Goal: Transaction & Acquisition: Obtain resource

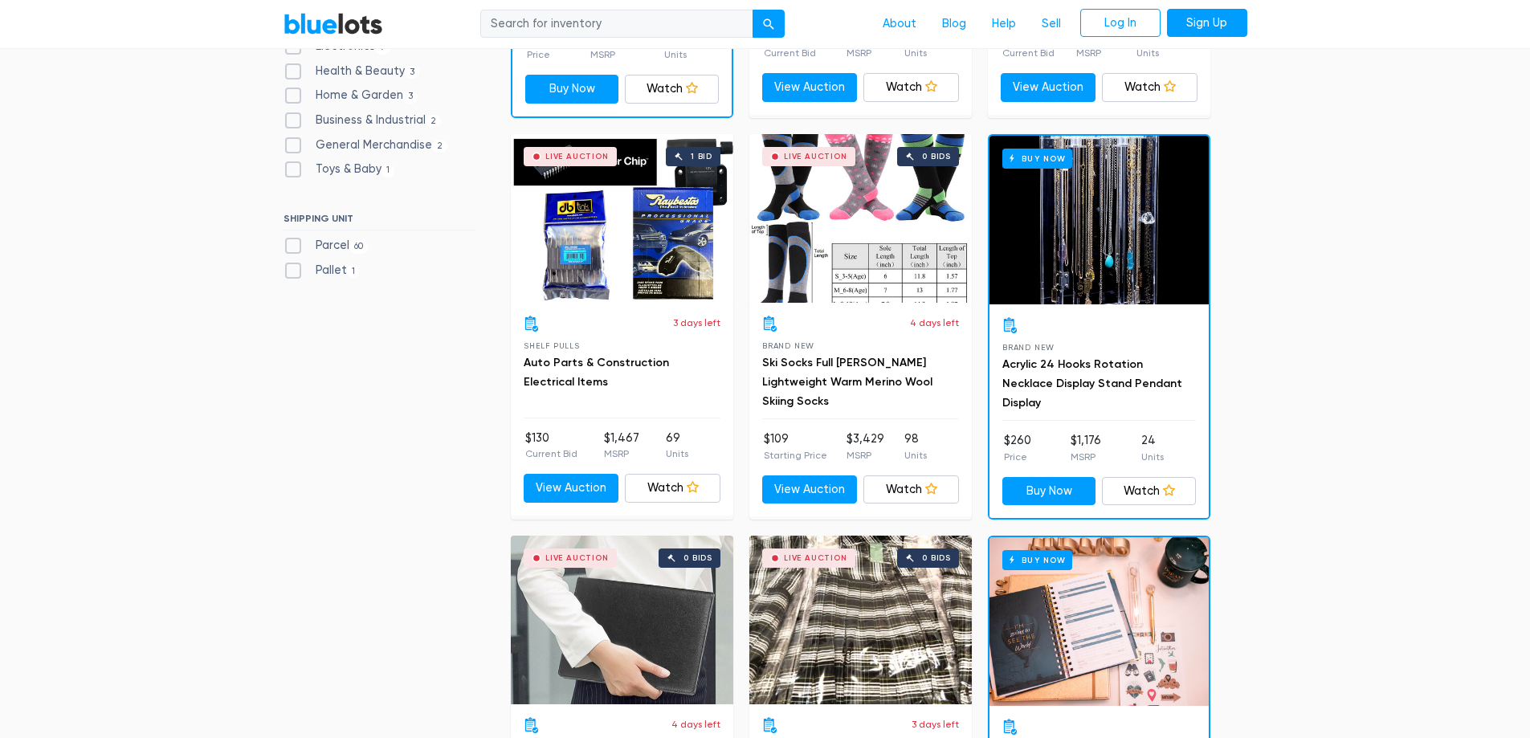
scroll to position [803, 0]
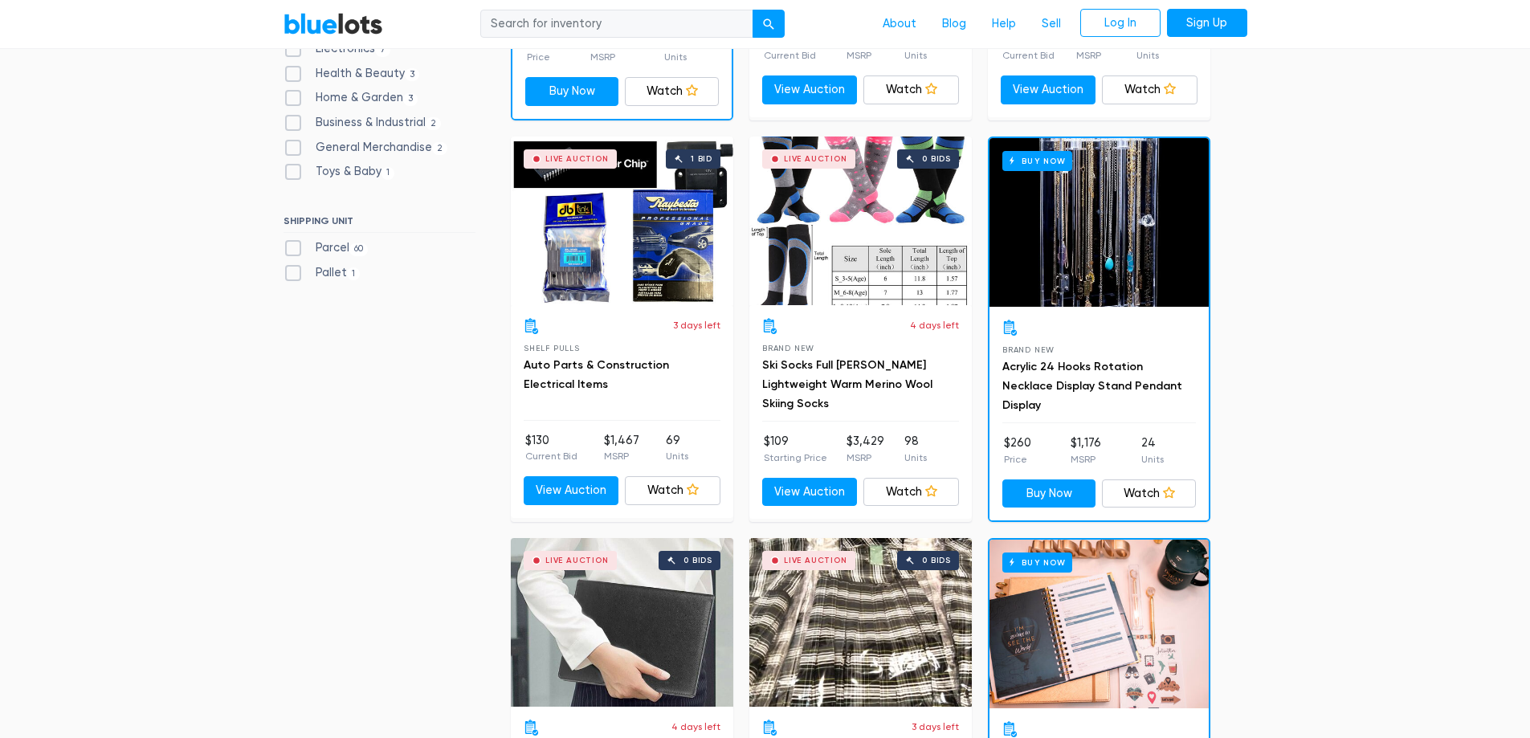
click at [1101, 376] on h3 "Acrylic 24 Hooks Rotation Necklace Display Stand Pendant Display" at bounding box center [1099, 386] width 194 height 58
click at [1096, 372] on link "Acrylic 24 Hooks Rotation Necklace Display Stand Pendant Display" at bounding box center [1092, 386] width 180 height 52
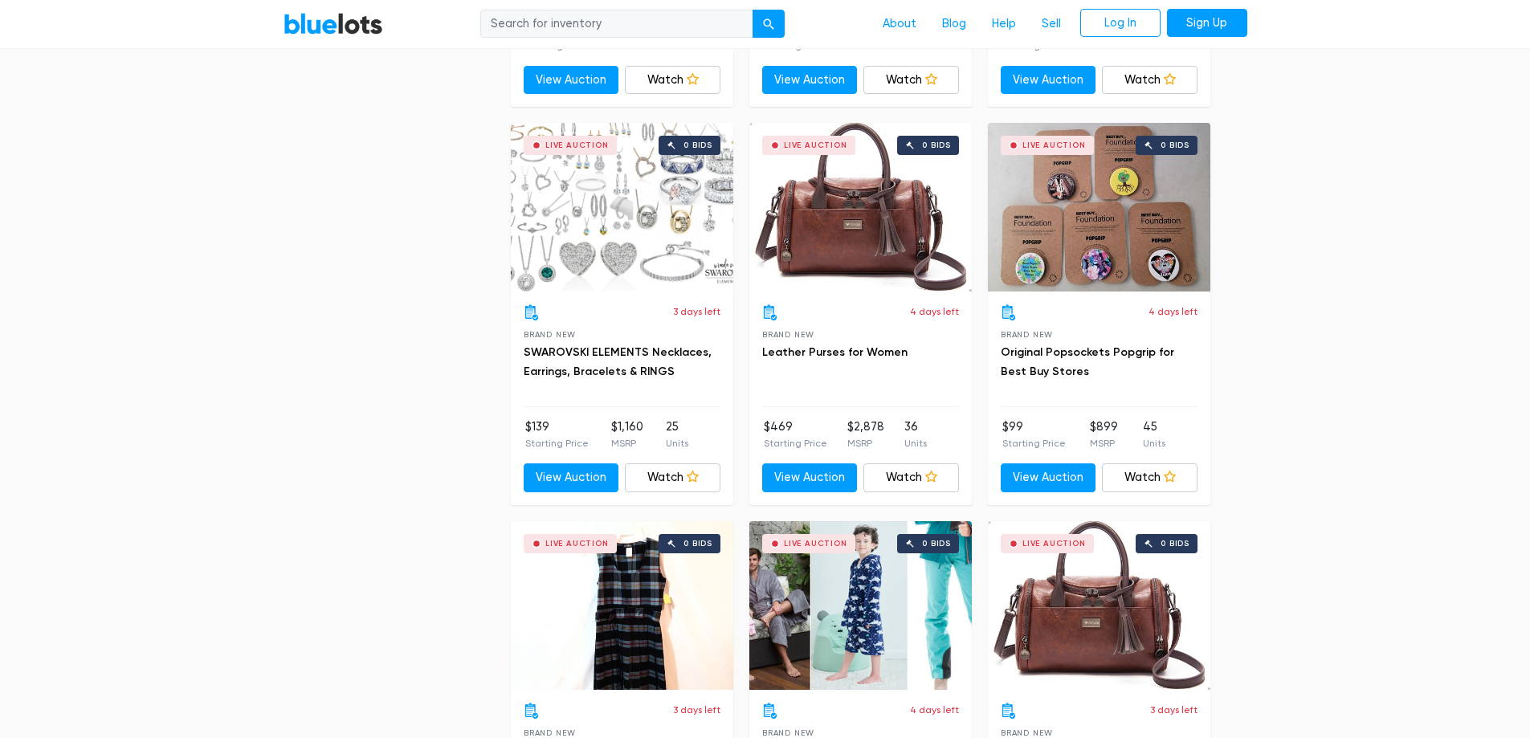
scroll to position [2810, 0]
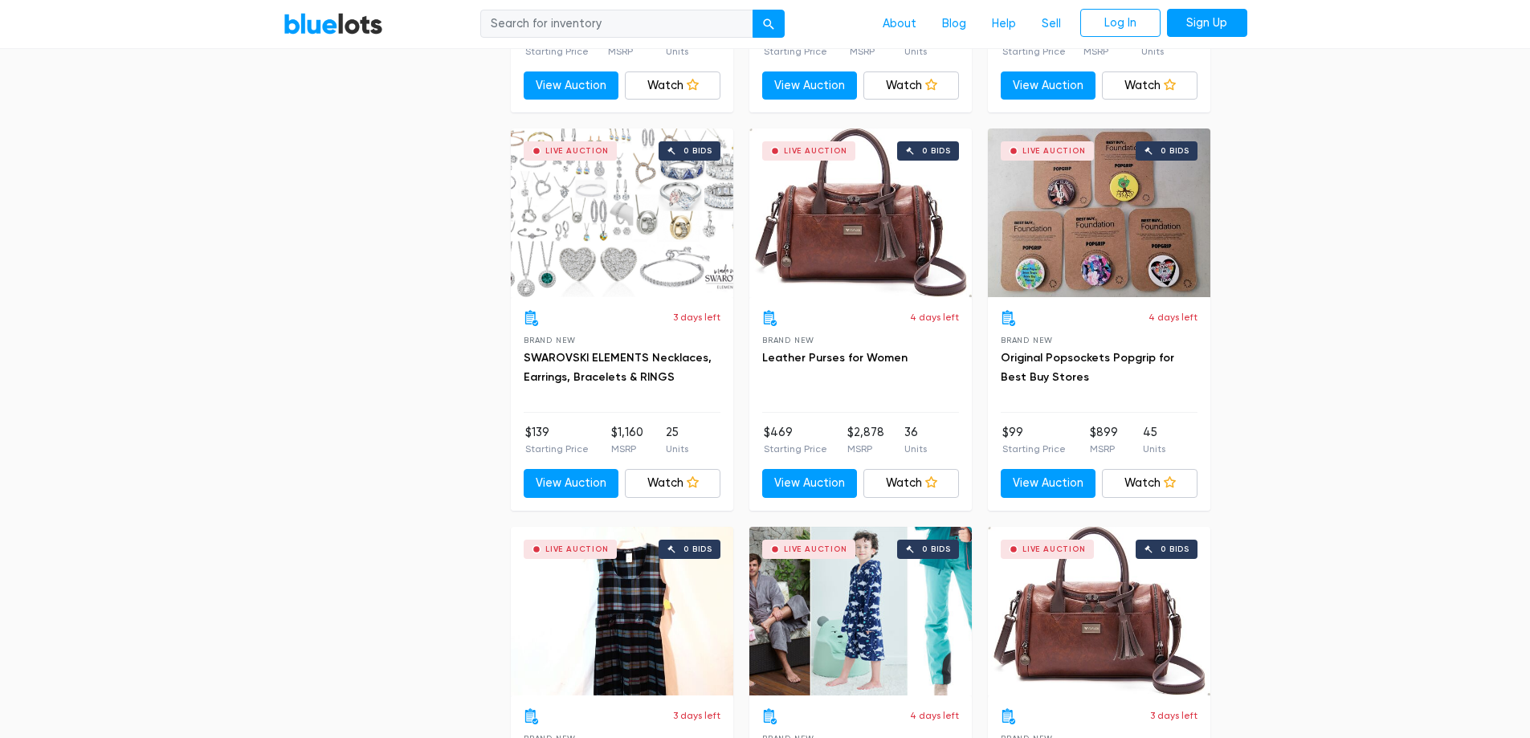
click at [625, 367] on h3 "SWAROVSKI ELEMENTS Necklaces, Earrings, Bracelets & RINGS" at bounding box center [622, 367] width 197 height 39
click at [631, 356] on link "SWAROVSKI ELEMENTS Necklaces, Earrings, Bracelets & RINGS" at bounding box center [618, 367] width 188 height 33
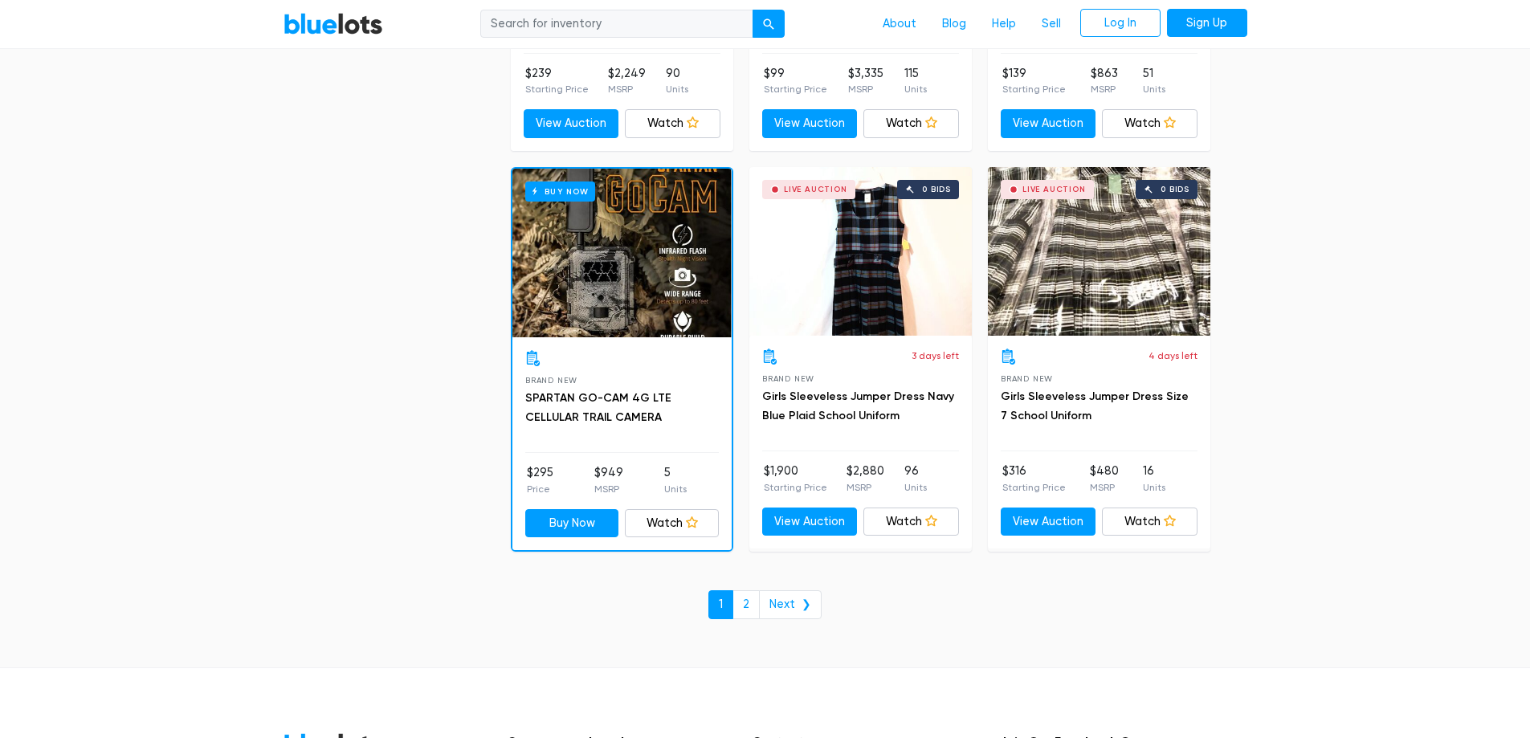
scroll to position [6825, 0]
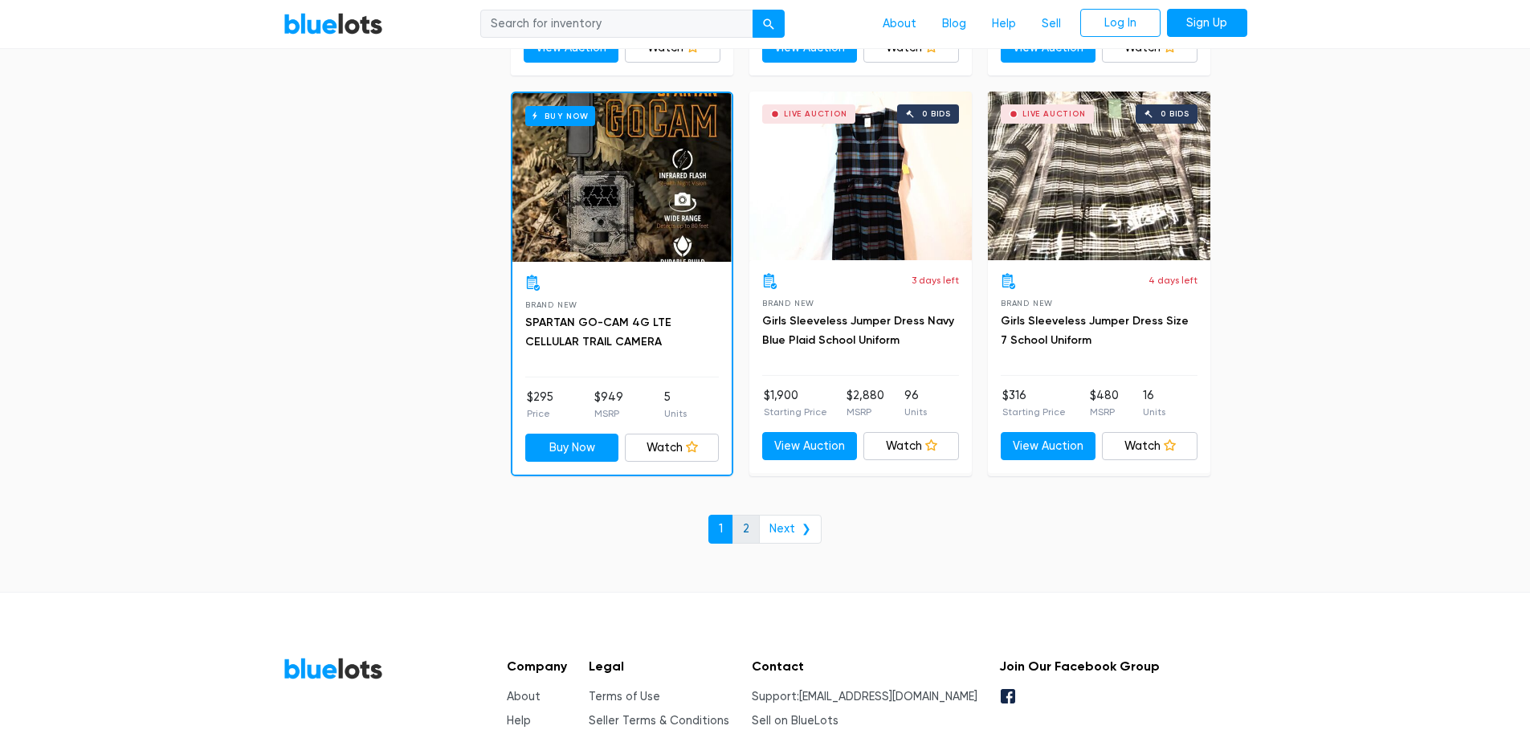
click at [745, 531] on link "2" at bounding box center [745, 529] width 27 height 29
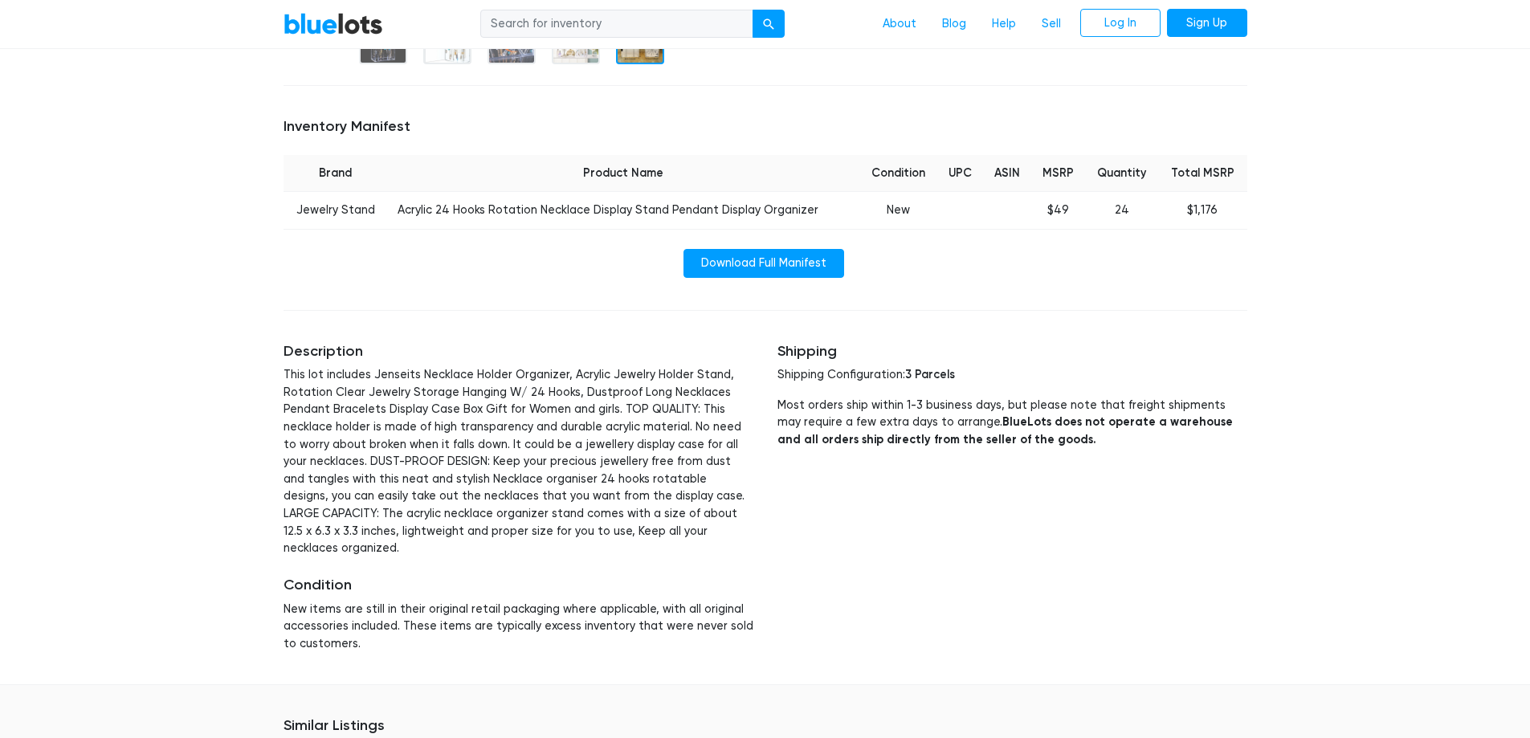
scroll to position [562, 0]
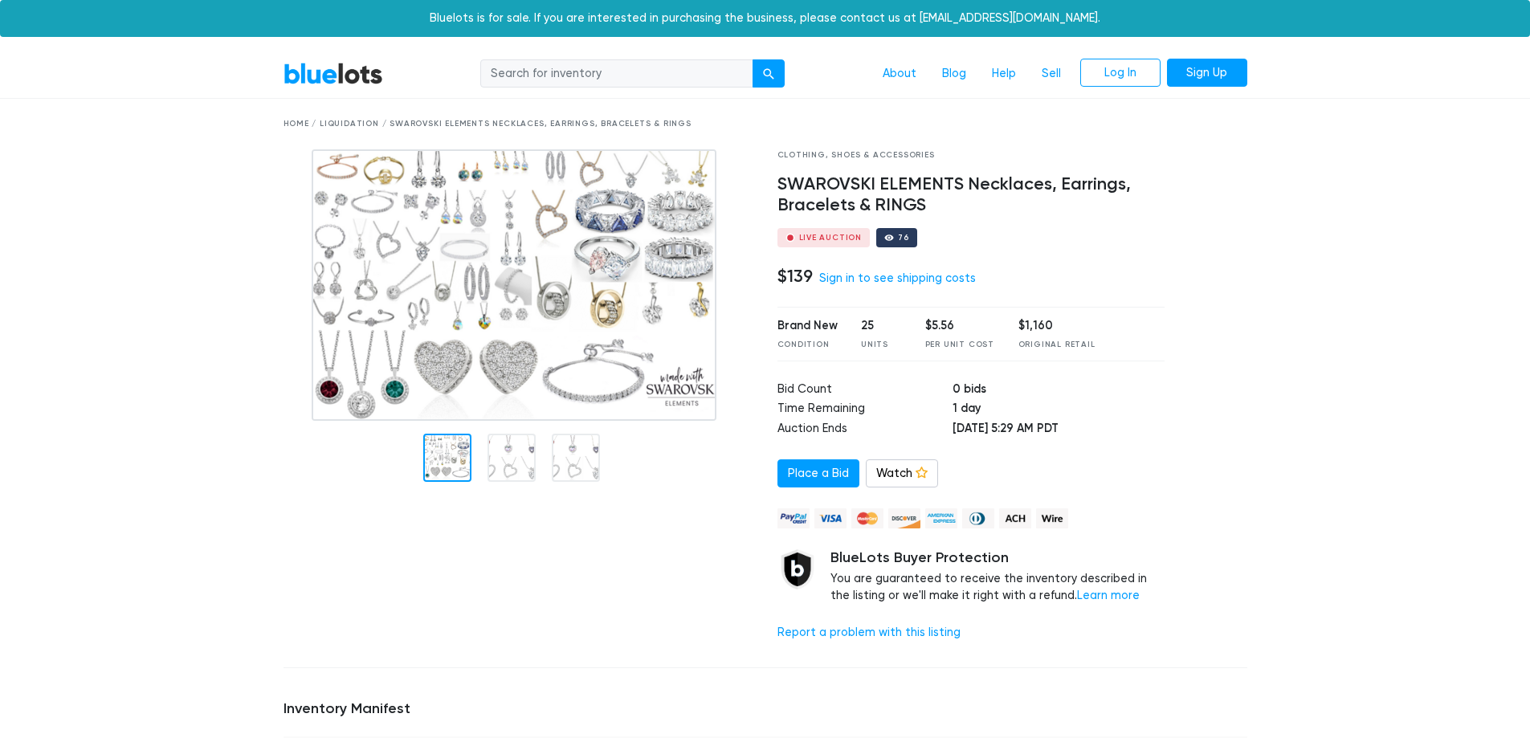
click at [369, 239] on img at bounding box center [514, 284] width 405 height 271
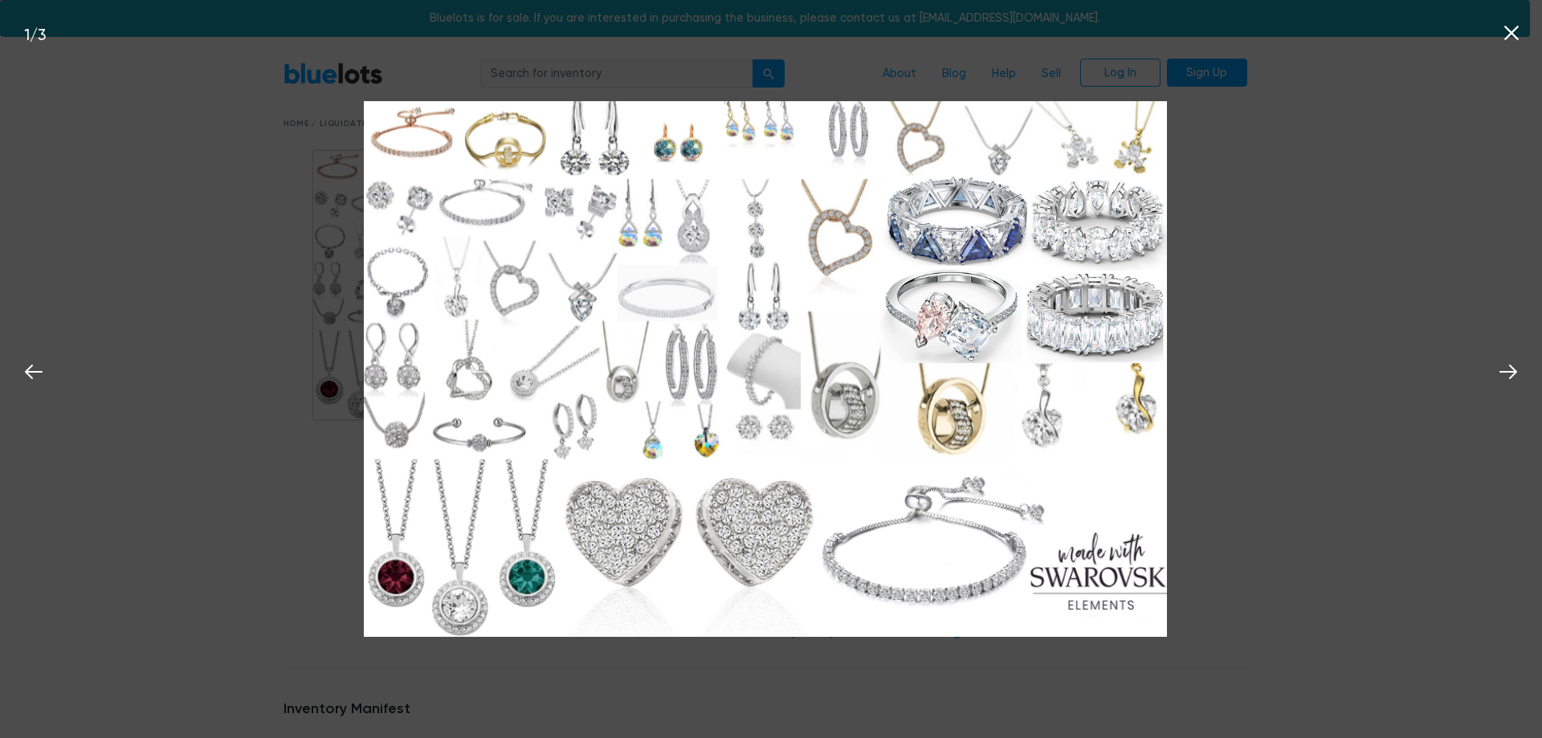
click at [1260, 401] on div "1 / 3" at bounding box center [771, 369] width 1542 height 738
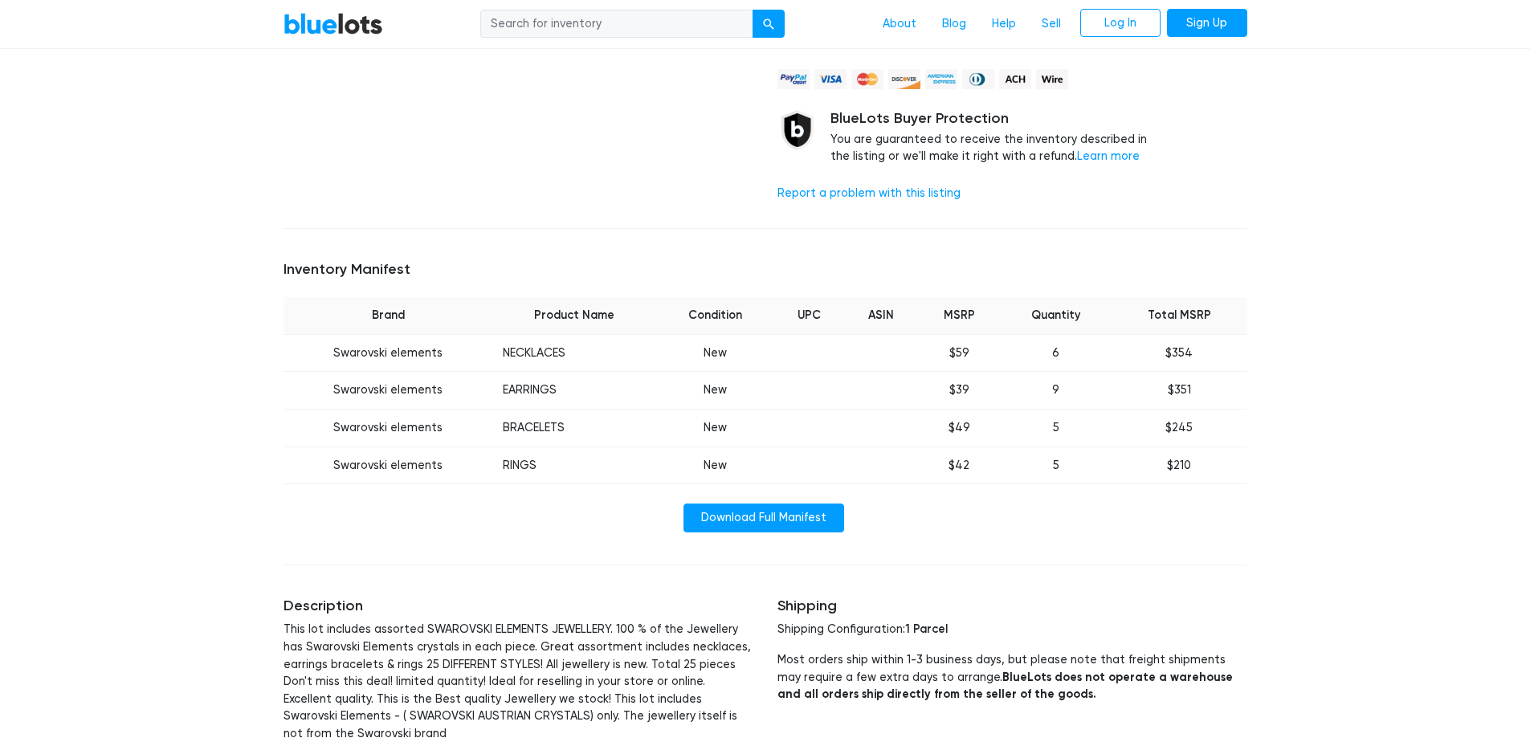
scroll to position [401, 0]
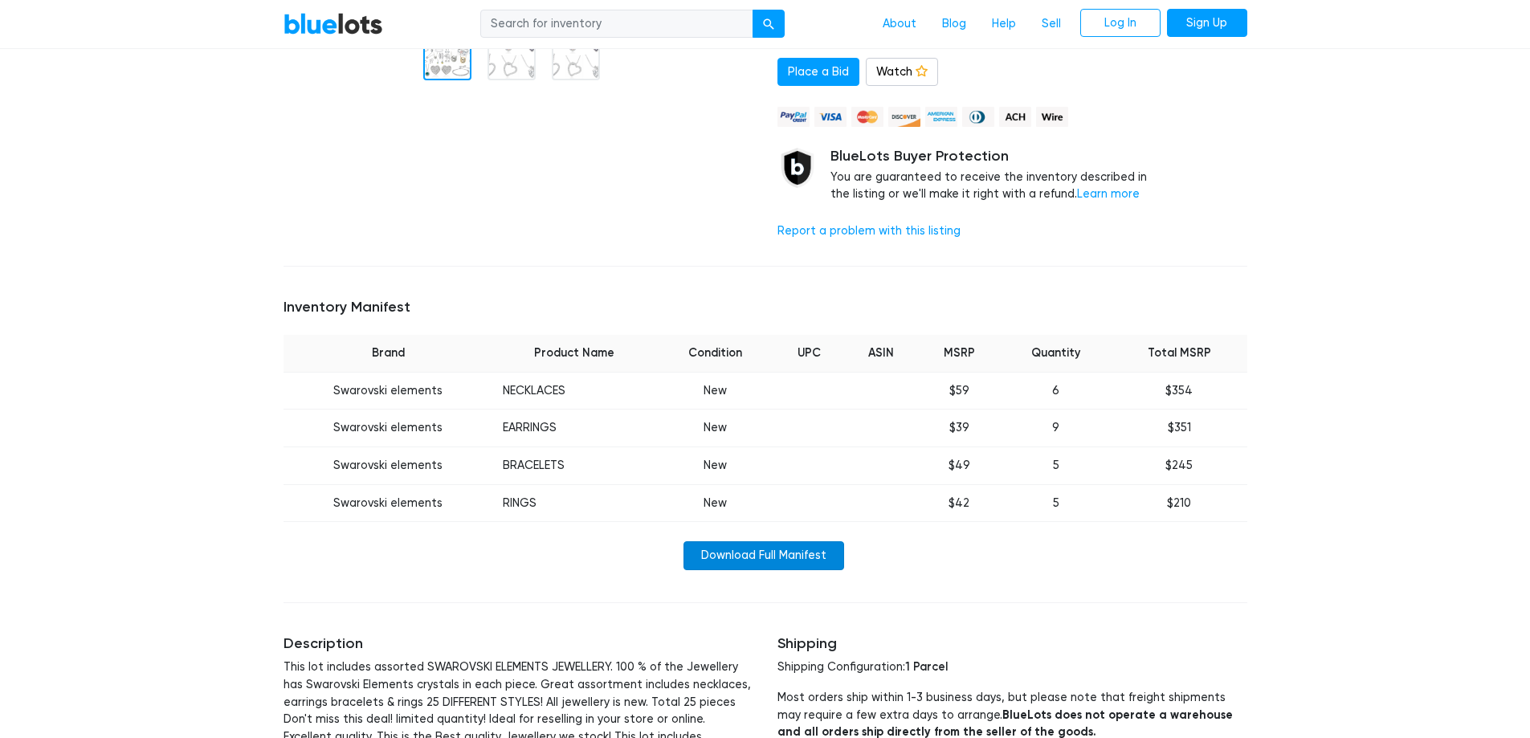
click at [777, 560] on link "Download Full Manifest" at bounding box center [763, 555] width 161 height 29
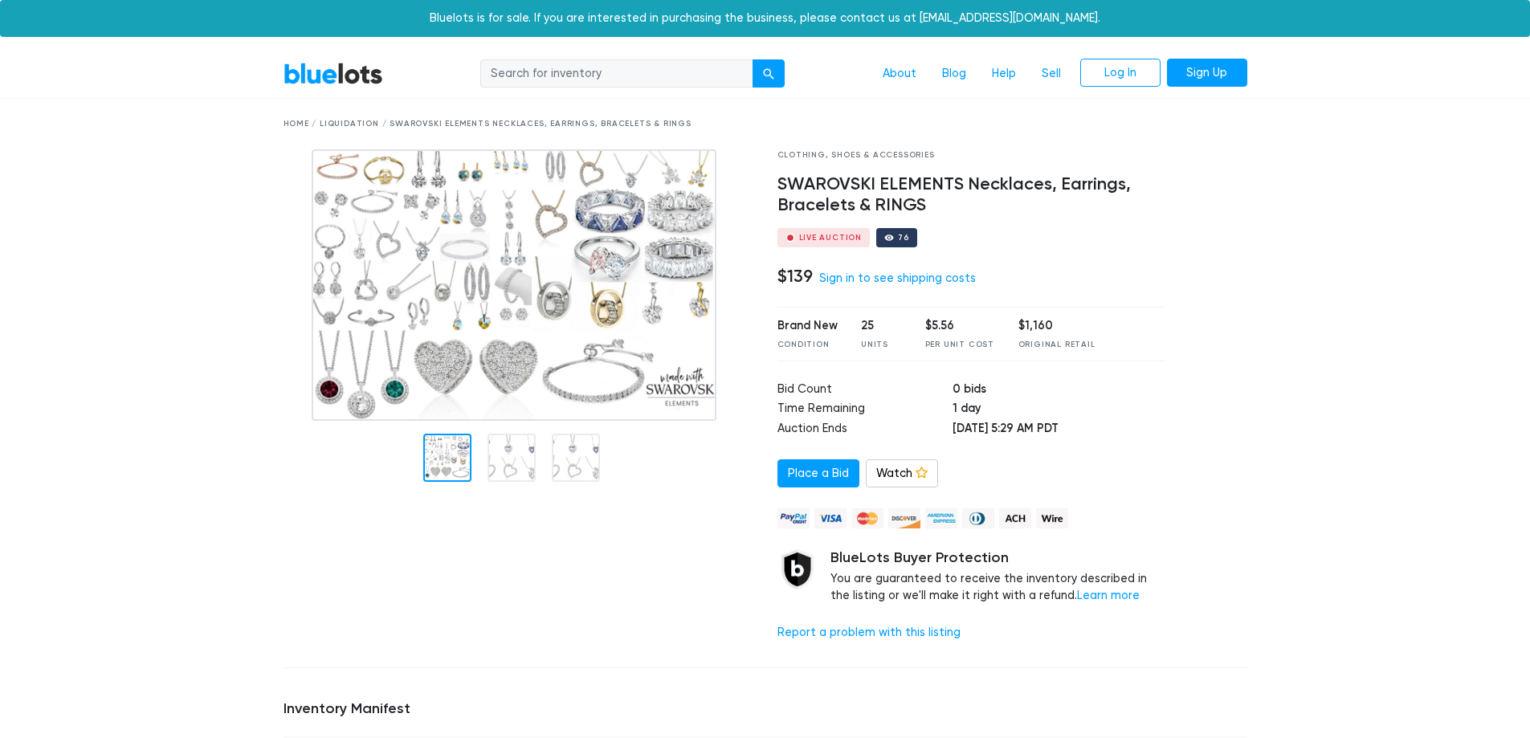
click at [890, 242] on div "76" at bounding box center [896, 237] width 41 height 19
click at [892, 230] on div "76" at bounding box center [896, 237] width 41 height 19
drag, startPoint x: 1025, startPoint y: 338, endPoint x: 980, endPoint y: 344, distance: 45.3
click at [980, 344] on div "Brand New Condition 25 Units $5.56 Per Unit Cost $1,160 Original Retail" at bounding box center [971, 334] width 388 height 54
click at [1034, 371] on div "Clothing, Shoes & Accessories SWAROVSKI ELEMENTS Necklaces, Earrings, Bracelets…" at bounding box center [971, 401] width 412 height 505
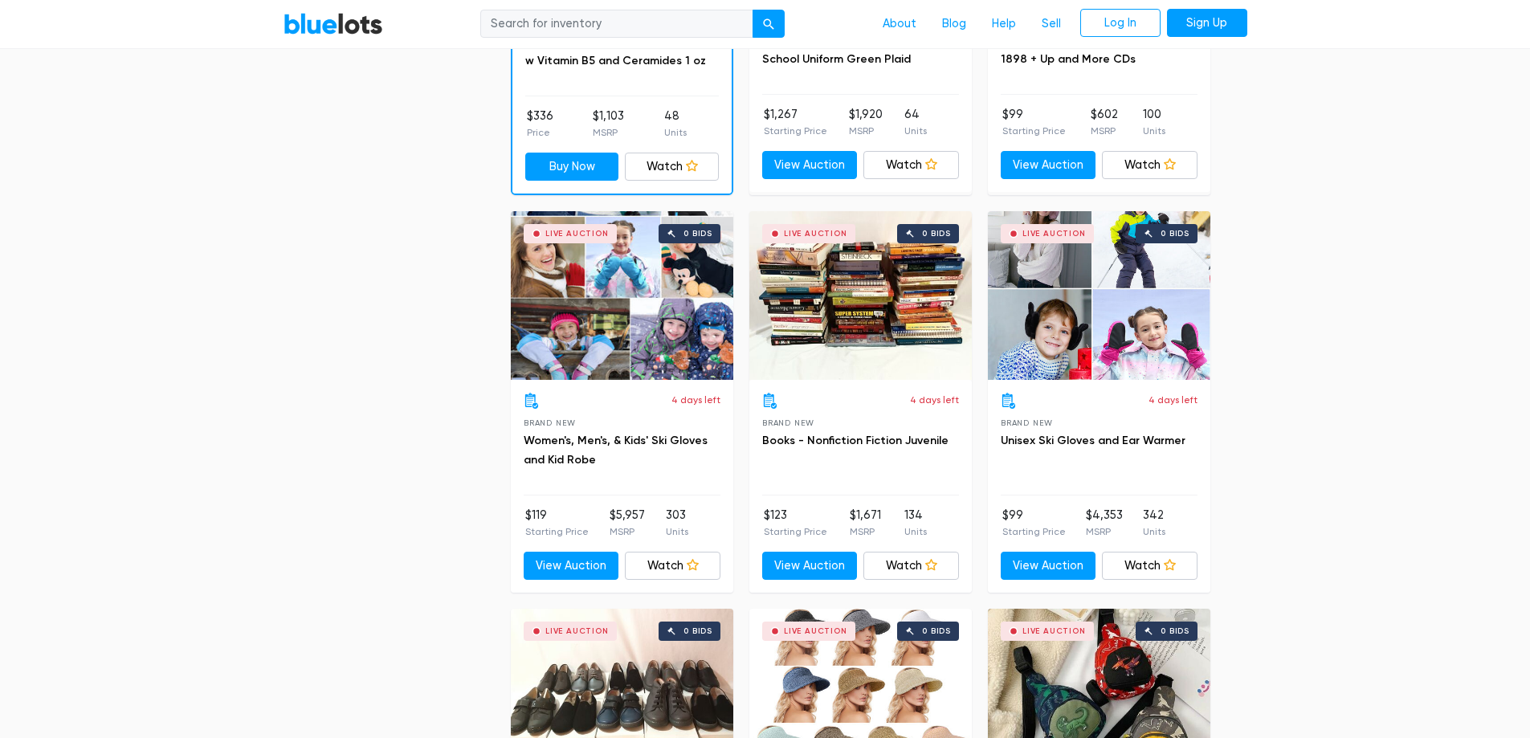
scroll to position [1044, 0]
